Goal: Navigation & Orientation: Find specific page/section

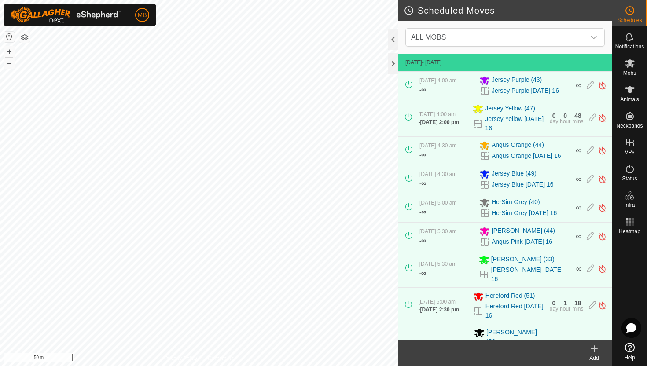
scroll to position [26, 0]
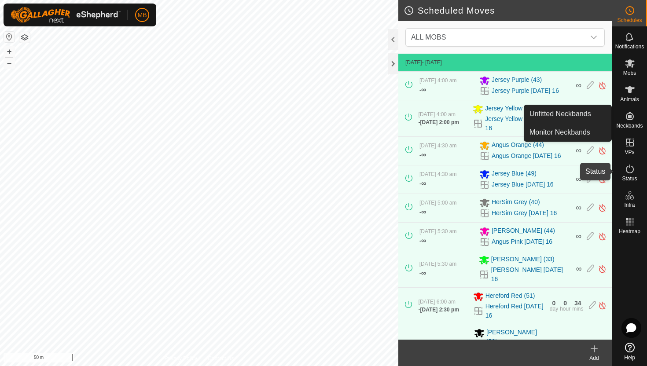
click at [632, 170] on icon at bounding box center [630, 169] width 11 height 11
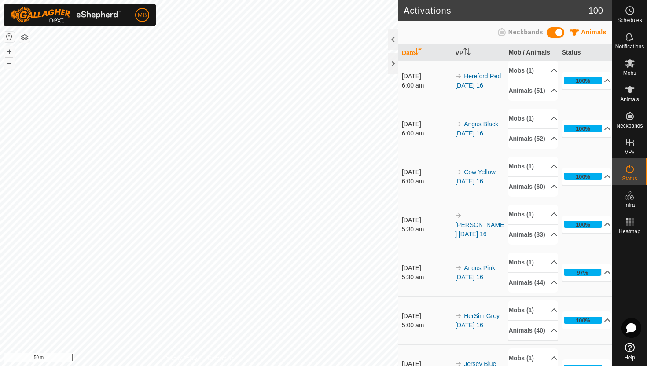
scroll to position [5, 0]
